Goal: Information Seeking & Learning: Learn about a topic

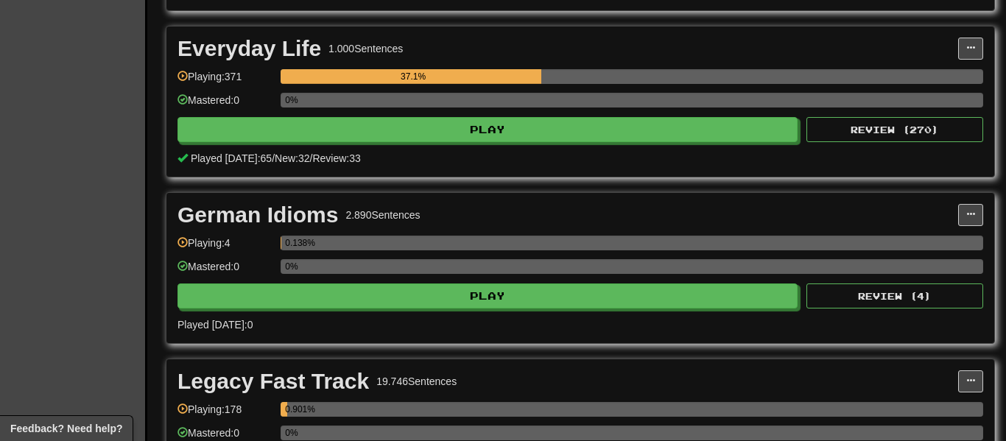
scroll to position [1127, 0]
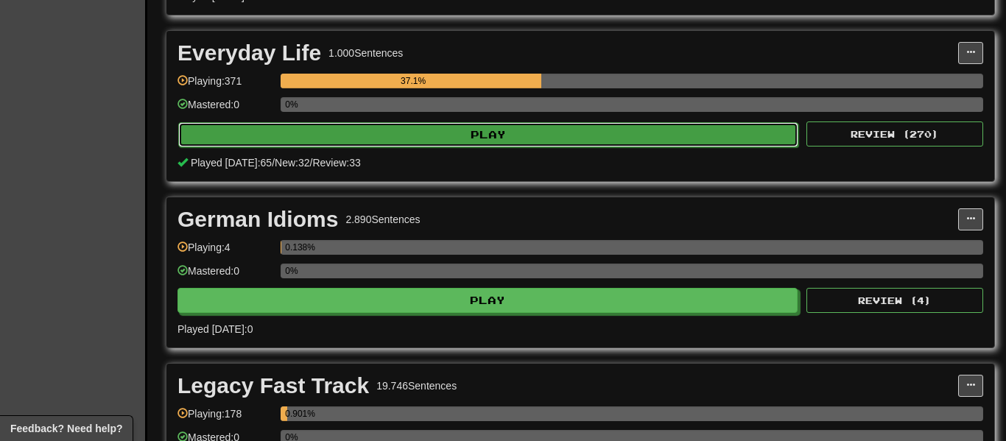
click at [580, 136] on button "Play" at bounding box center [488, 134] width 620 height 25
select select "**"
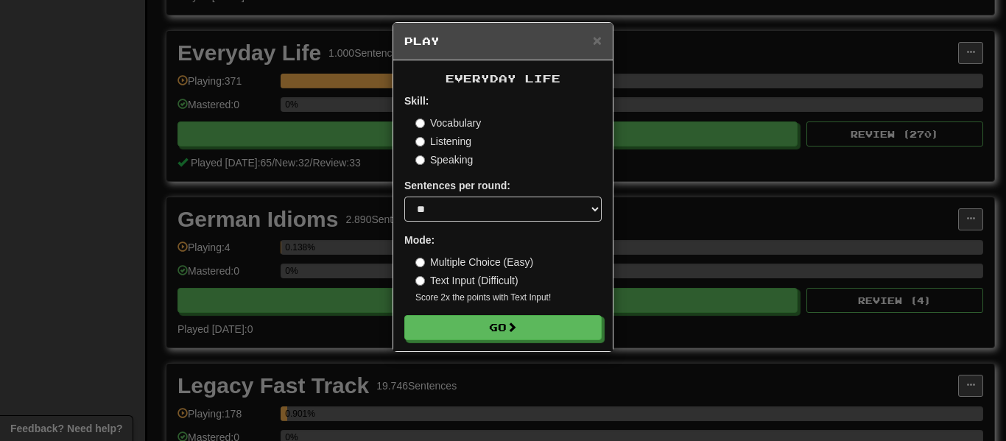
click at [496, 259] on label "Multiple Choice (Easy)" at bounding box center [474, 262] width 118 height 15
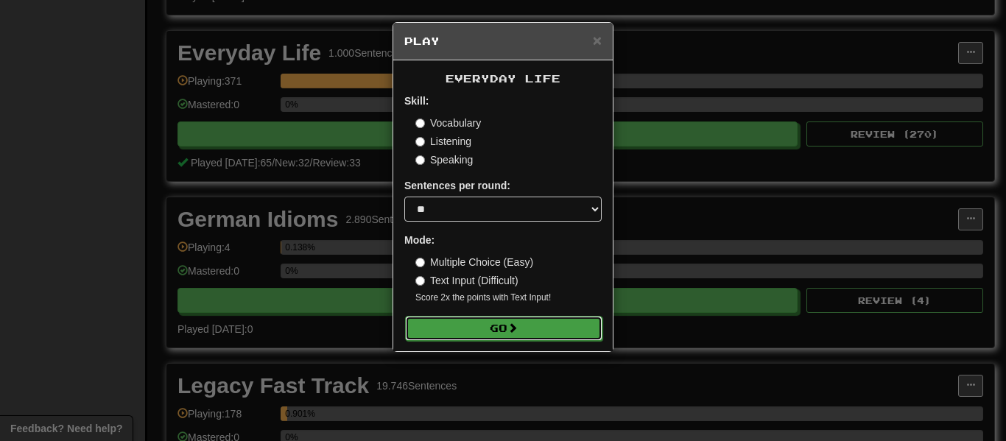
click at [536, 339] on button "Go" at bounding box center [503, 328] width 197 height 25
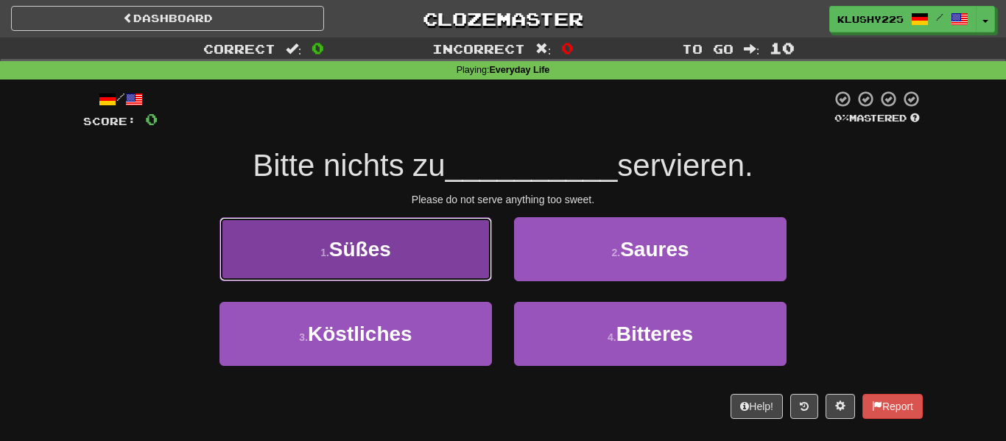
click at [423, 253] on button "1 . Süßes" at bounding box center [355, 249] width 272 height 64
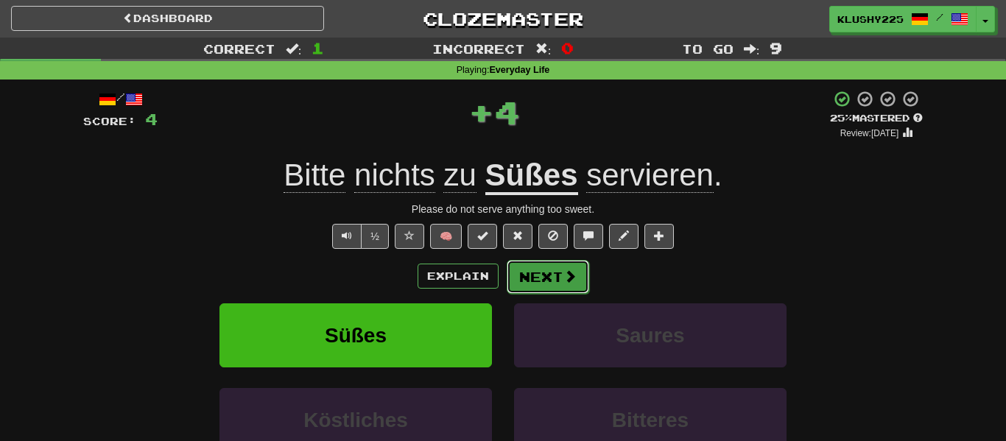
click at [574, 290] on button "Next" at bounding box center [548, 277] width 82 height 34
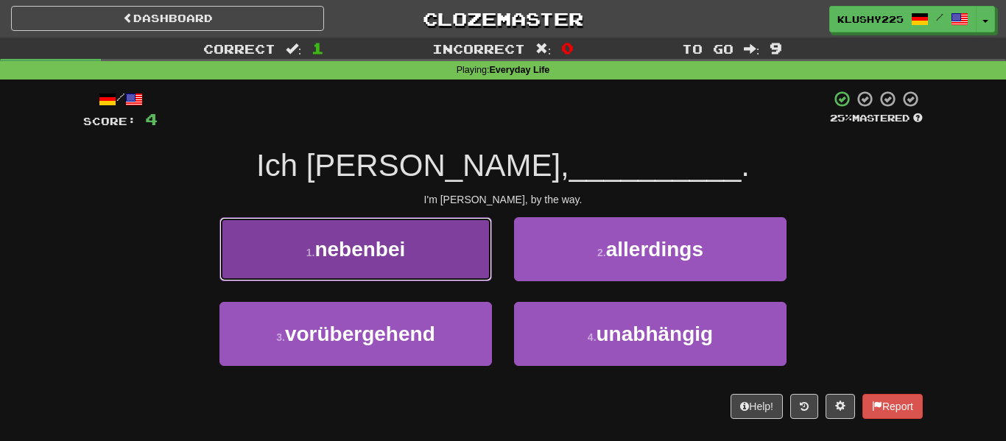
click at [425, 255] on button "1 . nebenbei" at bounding box center [355, 249] width 272 height 64
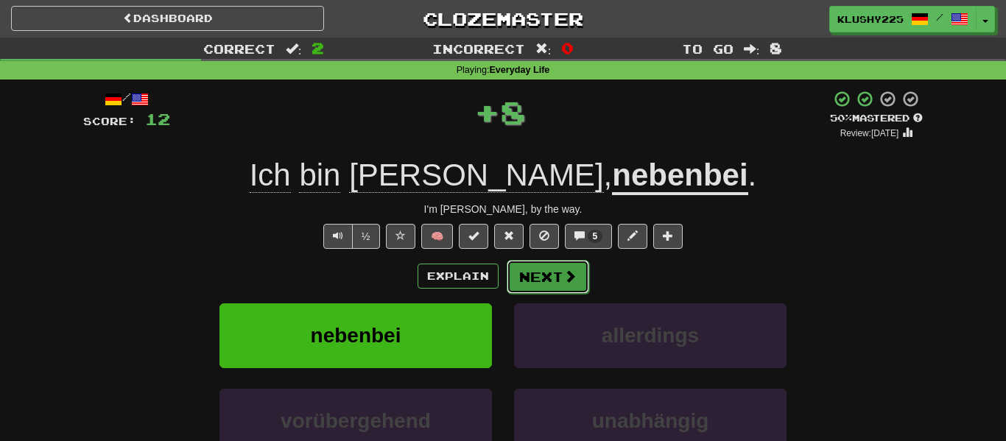
click at [572, 274] on span at bounding box center [569, 276] width 13 height 13
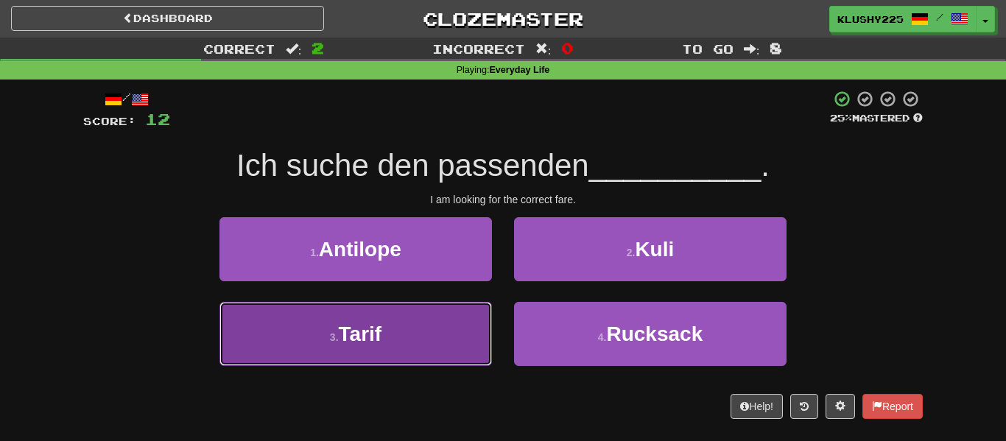
click at [431, 325] on button "3 . Tarif" at bounding box center [355, 334] width 272 height 64
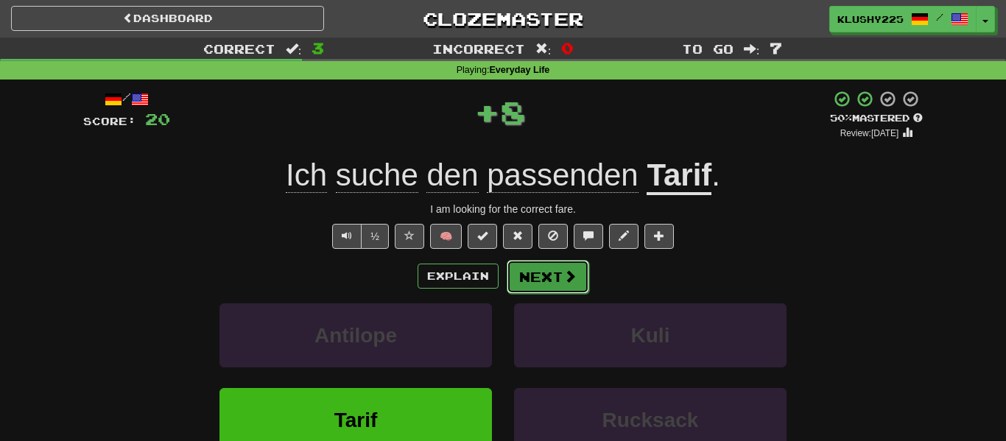
click at [558, 282] on button "Next" at bounding box center [548, 277] width 82 height 34
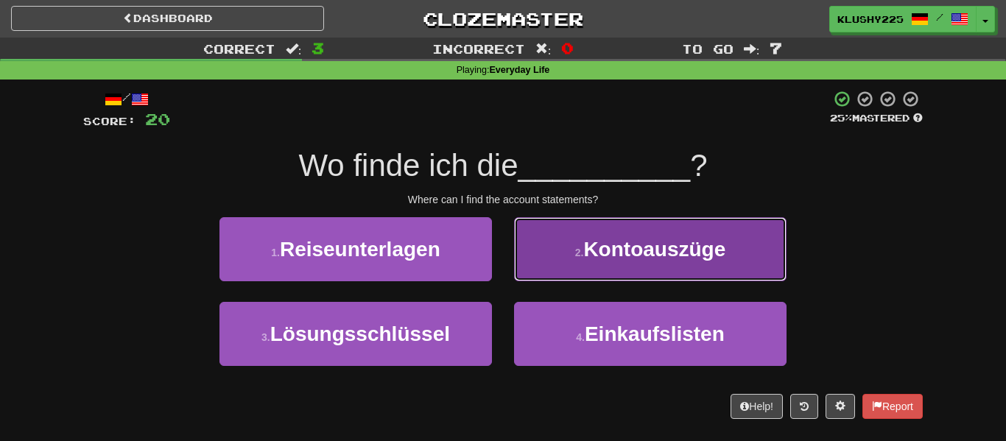
click at [715, 258] on span "Kontoauszüge" at bounding box center [654, 249] width 142 height 23
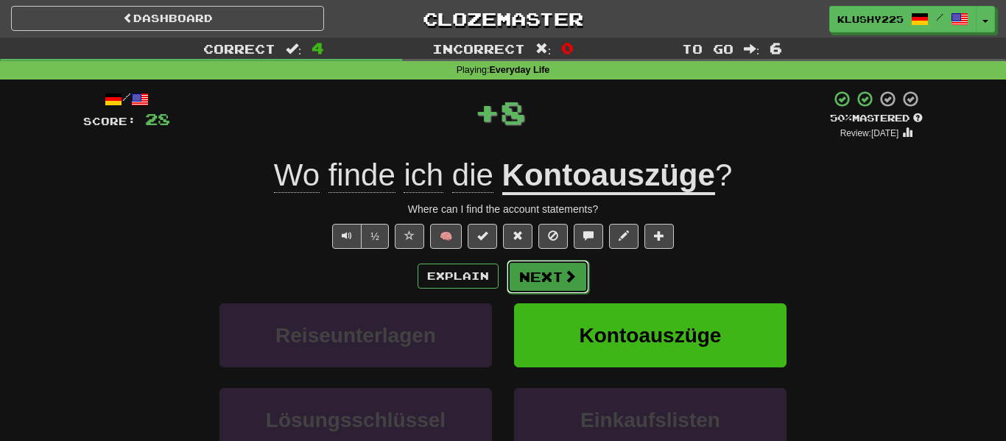
click at [555, 286] on button "Next" at bounding box center [548, 277] width 82 height 34
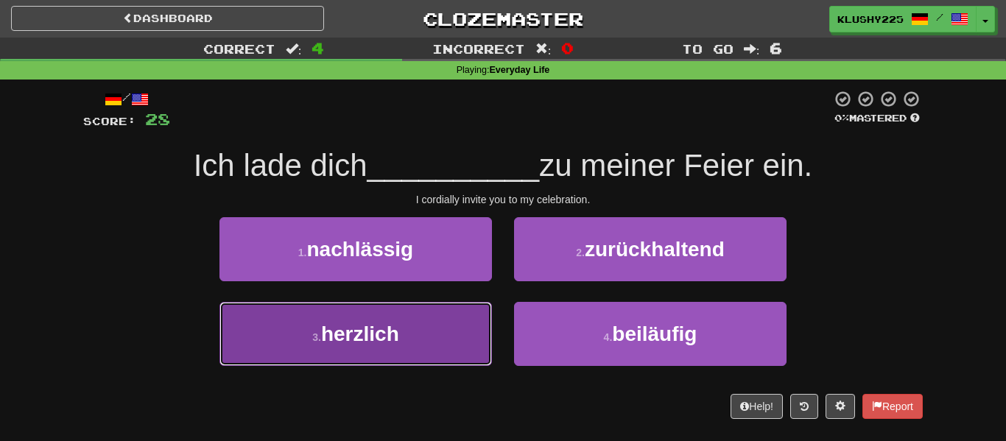
click at [441, 345] on button "3 . herzlich" at bounding box center [355, 334] width 272 height 64
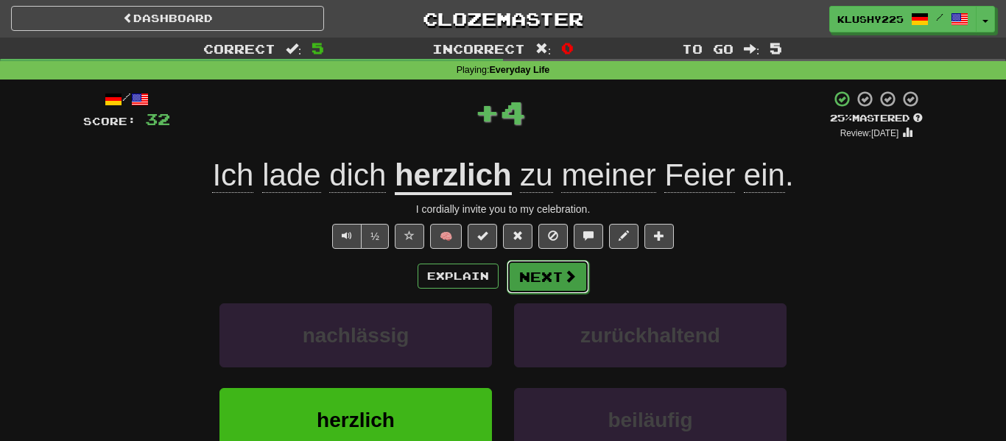
click at [563, 289] on button "Next" at bounding box center [548, 277] width 82 height 34
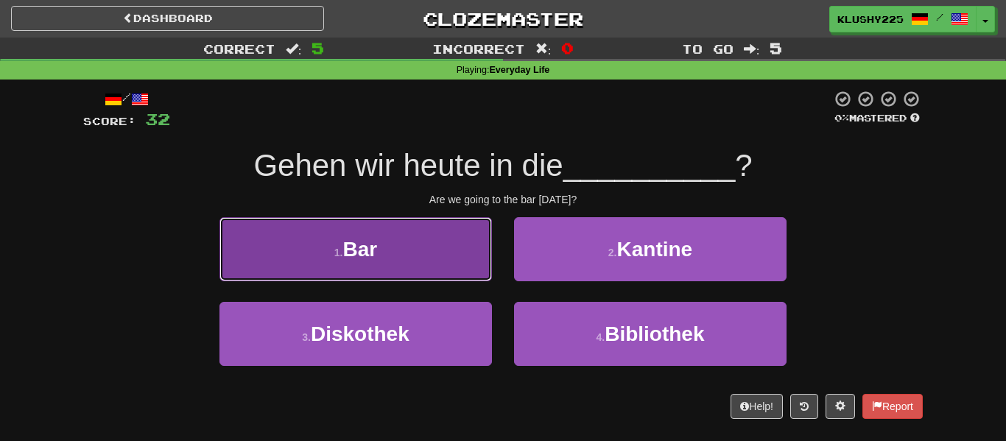
click at [265, 253] on button "1 . Bar" at bounding box center [355, 249] width 272 height 64
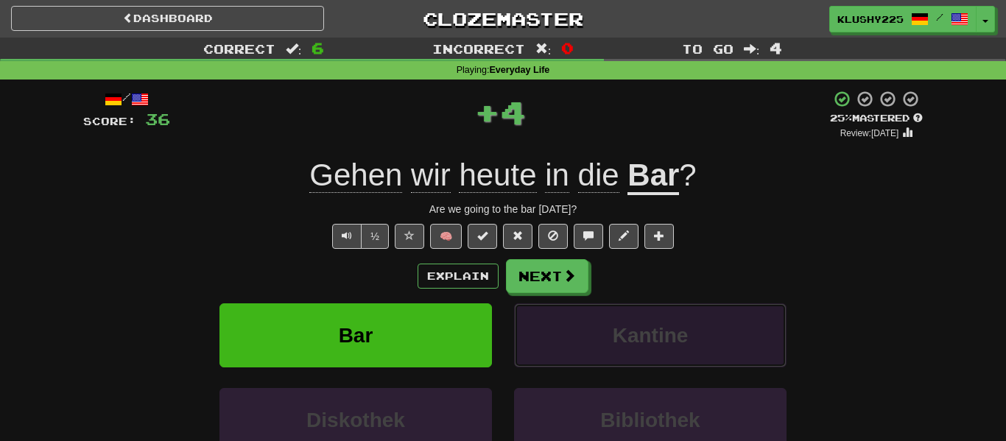
click at [577, 308] on button "Kantine" at bounding box center [650, 335] width 272 height 64
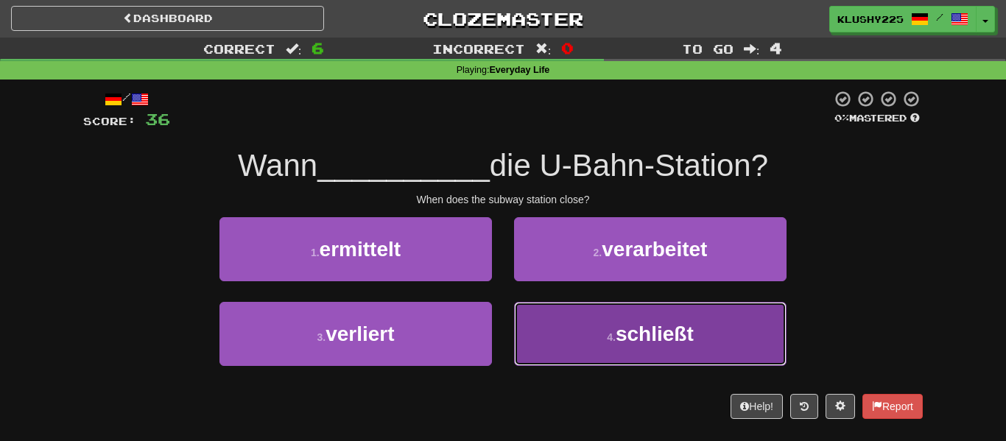
click at [751, 330] on button "4 . schließt" at bounding box center [650, 334] width 272 height 64
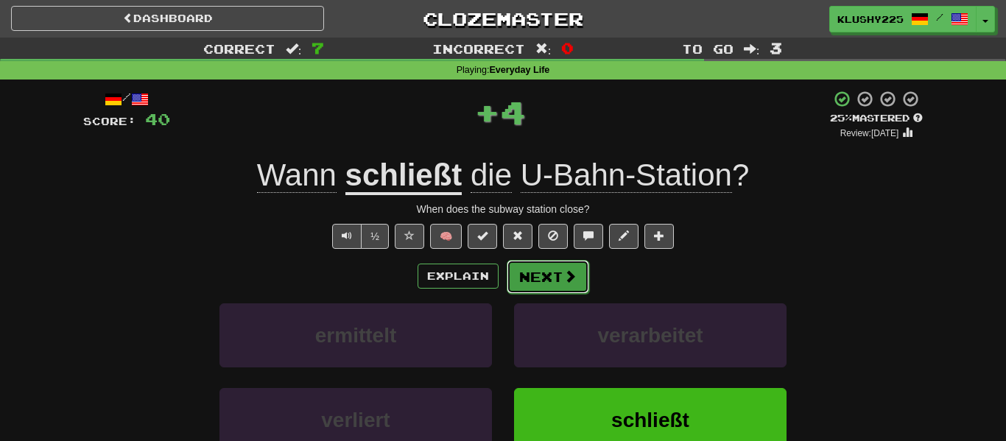
click at [546, 287] on button "Next" at bounding box center [548, 277] width 82 height 34
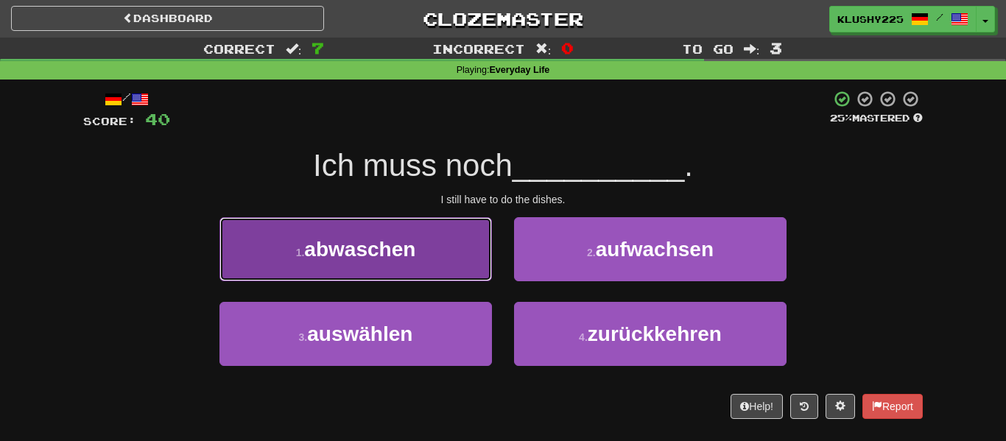
click at [253, 253] on button "1 . abwaschen" at bounding box center [355, 249] width 272 height 64
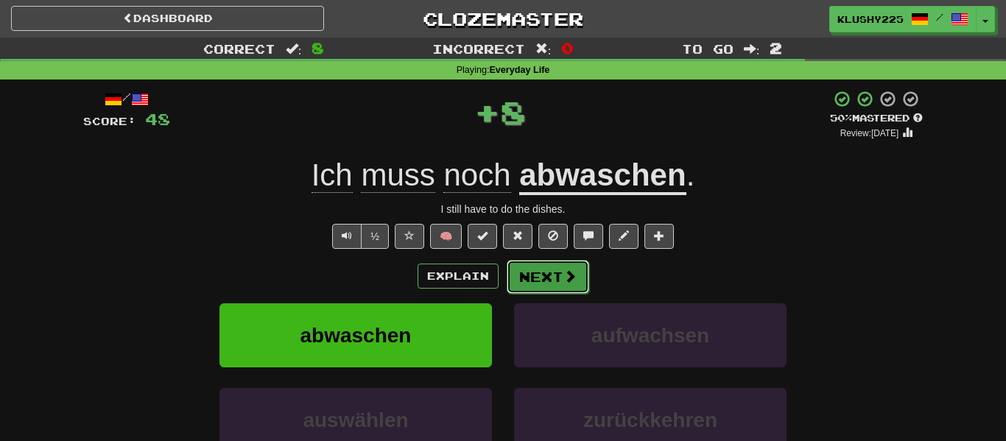
click at [546, 284] on button "Next" at bounding box center [548, 277] width 82 height 34
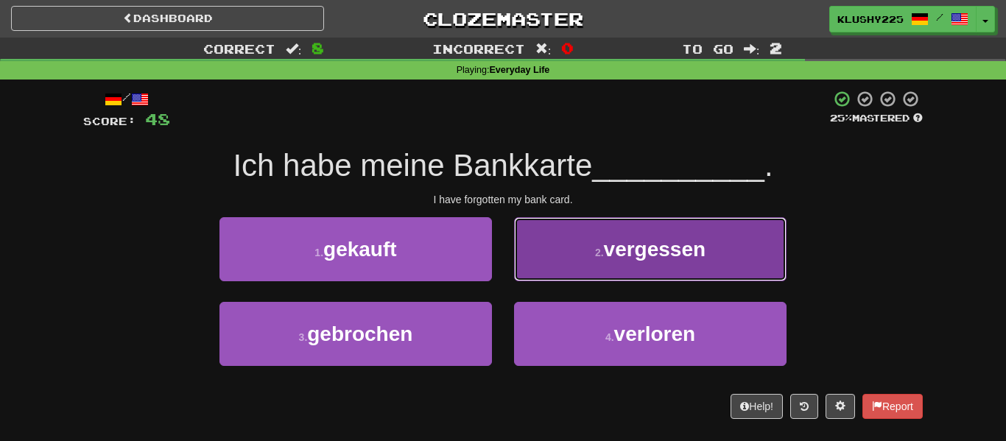
click at [706, 246] on span "vergessen" at bounding box center [655, 249] width 102 height 23
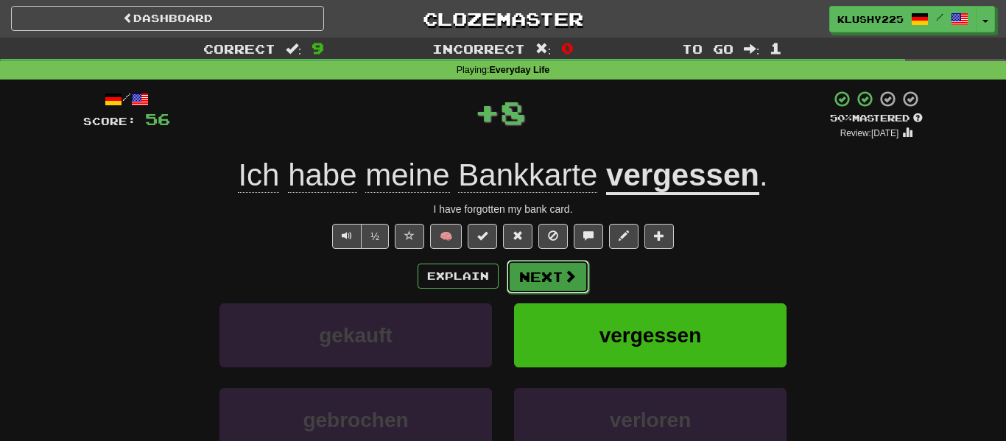
click at [555, 271] on button "Next" at bounding box center [548, 277] width 82 height 34
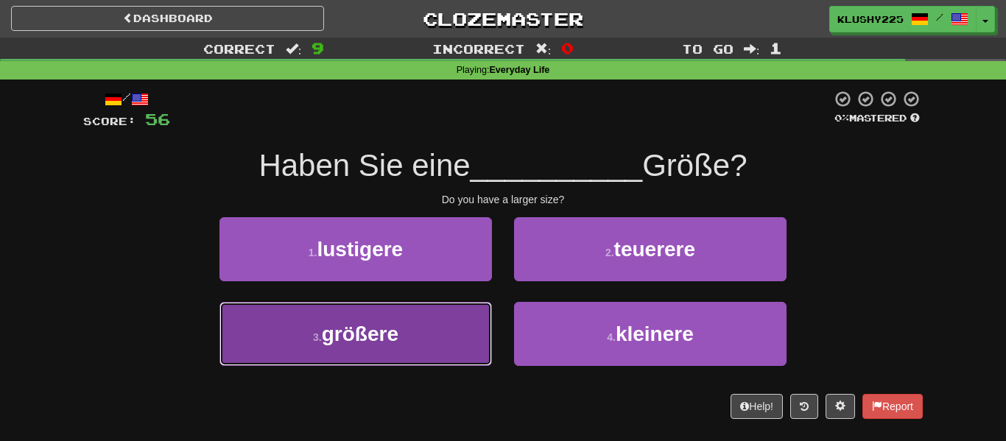
click at [242, 327] on button "3 . größere" at bounding box center [355, 334] width 272 height 64
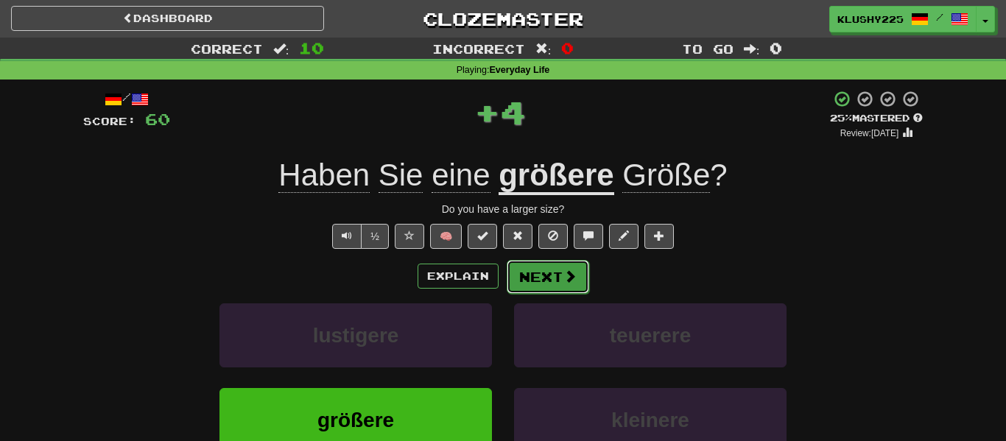
click at [567, 284] on button "Next" at bounding box center [548, 277] width 82 height 34
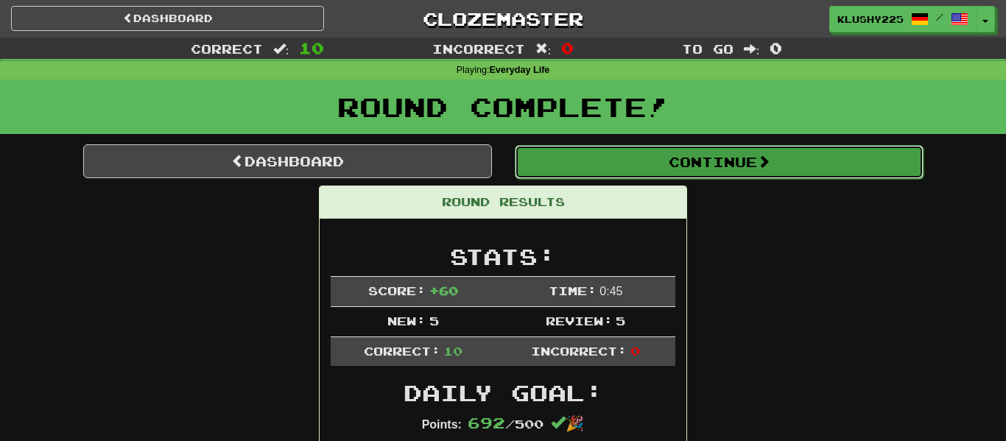
click at [731, 162] on button "Continue" at bounding box center [719, 162] width 409 height 34
